Goal: Task Accomplishment & Management: Complete application form

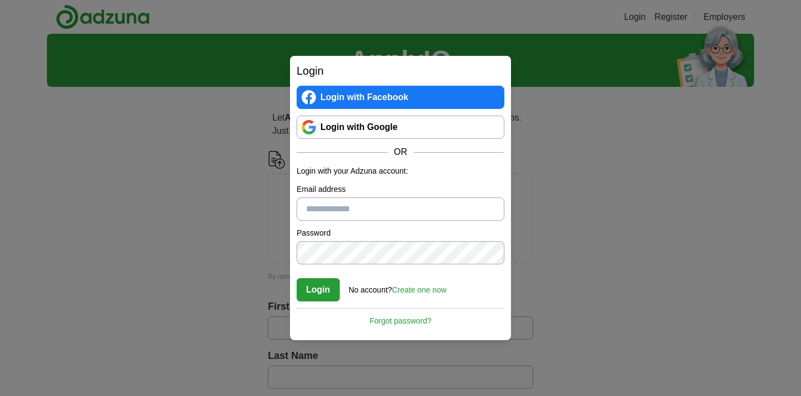
click at [404, 212] on input "Email address" at bounding box center [401, 208] width 208 height 23
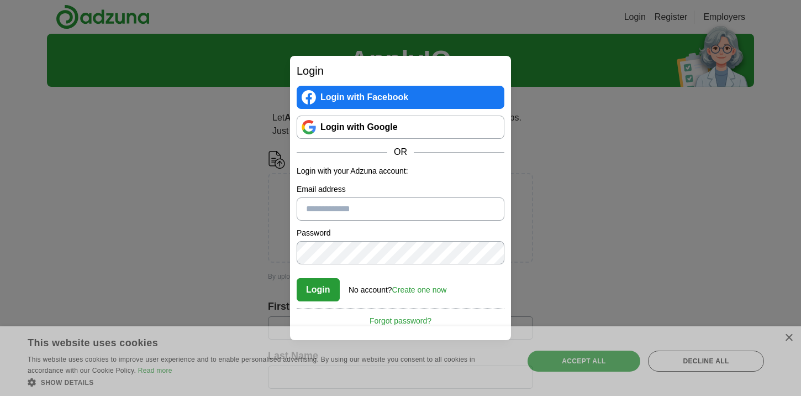
type input "**********"
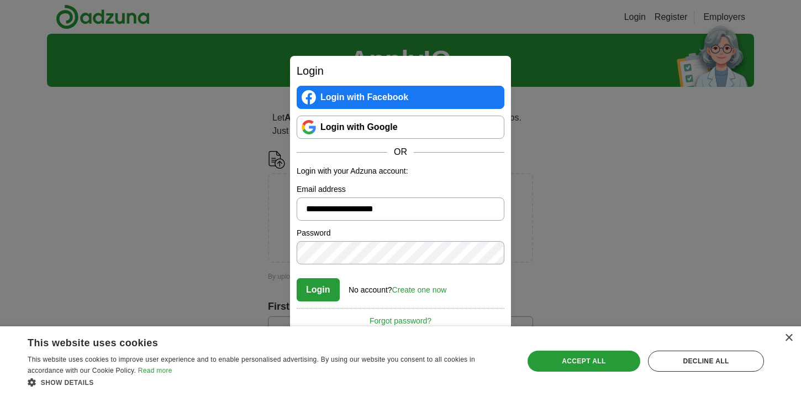
click at [320, 291] on button "Login" at bounding box center [318, 289] width 43 height 23
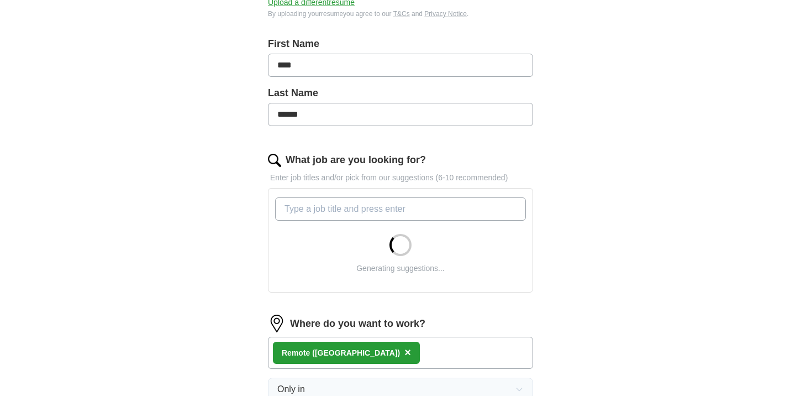
scroll to position [293, 0]
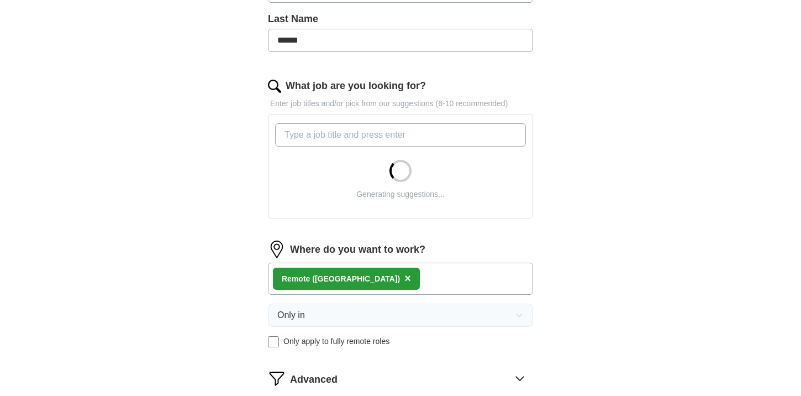
click at [349, 151] on div "Generating suggestions..." at bounding box center [400, 180] width 251 height 58
click at [356, 133] on input "What job are you looking for?" at bounding box center [400, 134] width 251 height 23
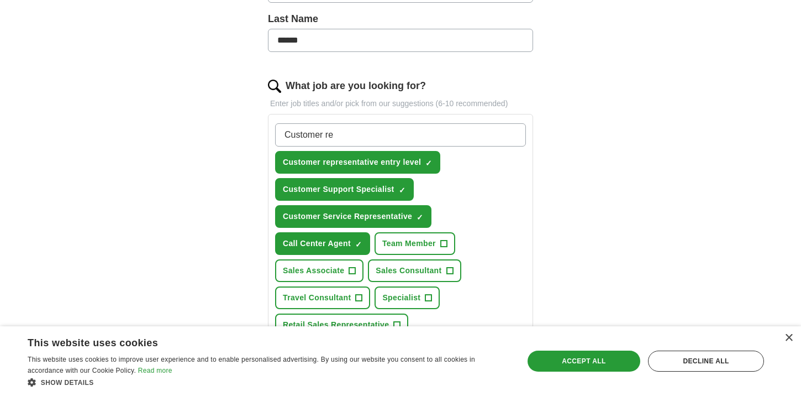
type input "Customer re"
click at [353, 160] on span "Customer representative entry level" at bounding box center [352, 162] width 138 height 12
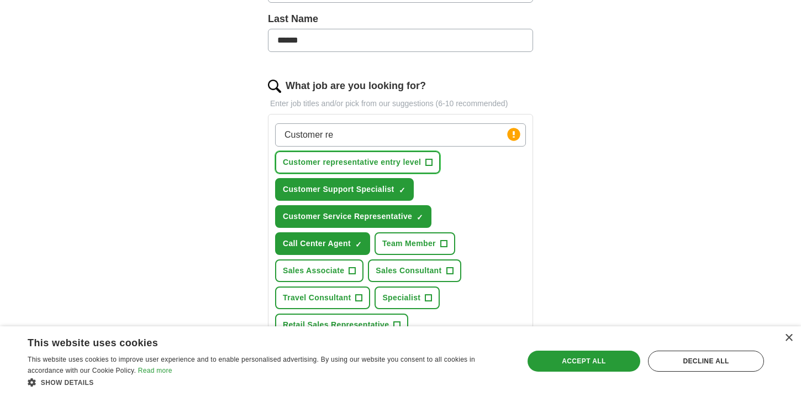
click at [398, 156] on span "Customer representative entry level" at bounding box center [352, 162] width 138 height 12
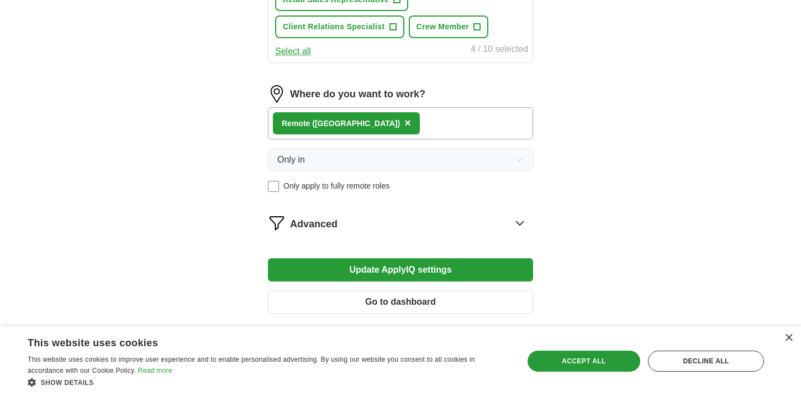
scroll to position [614, 0]
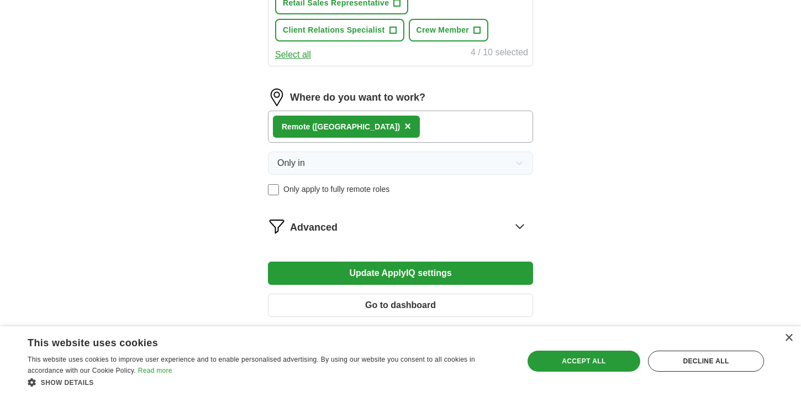
click at [382, 270] on button "Update ApplyIQ settings" at bounding box center [400, 272] width 265 height 23
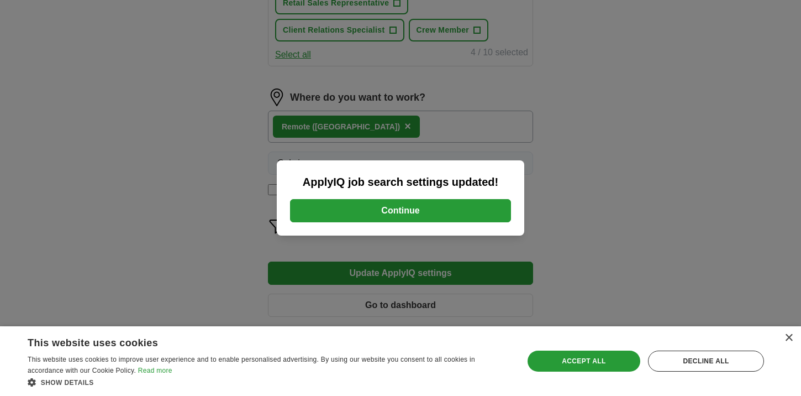
click at [410, 217] on button "Continue" at bounding box center [400, 210] width 221 height 23
